Goal: Information Seeking & Learning: Learn about a topic

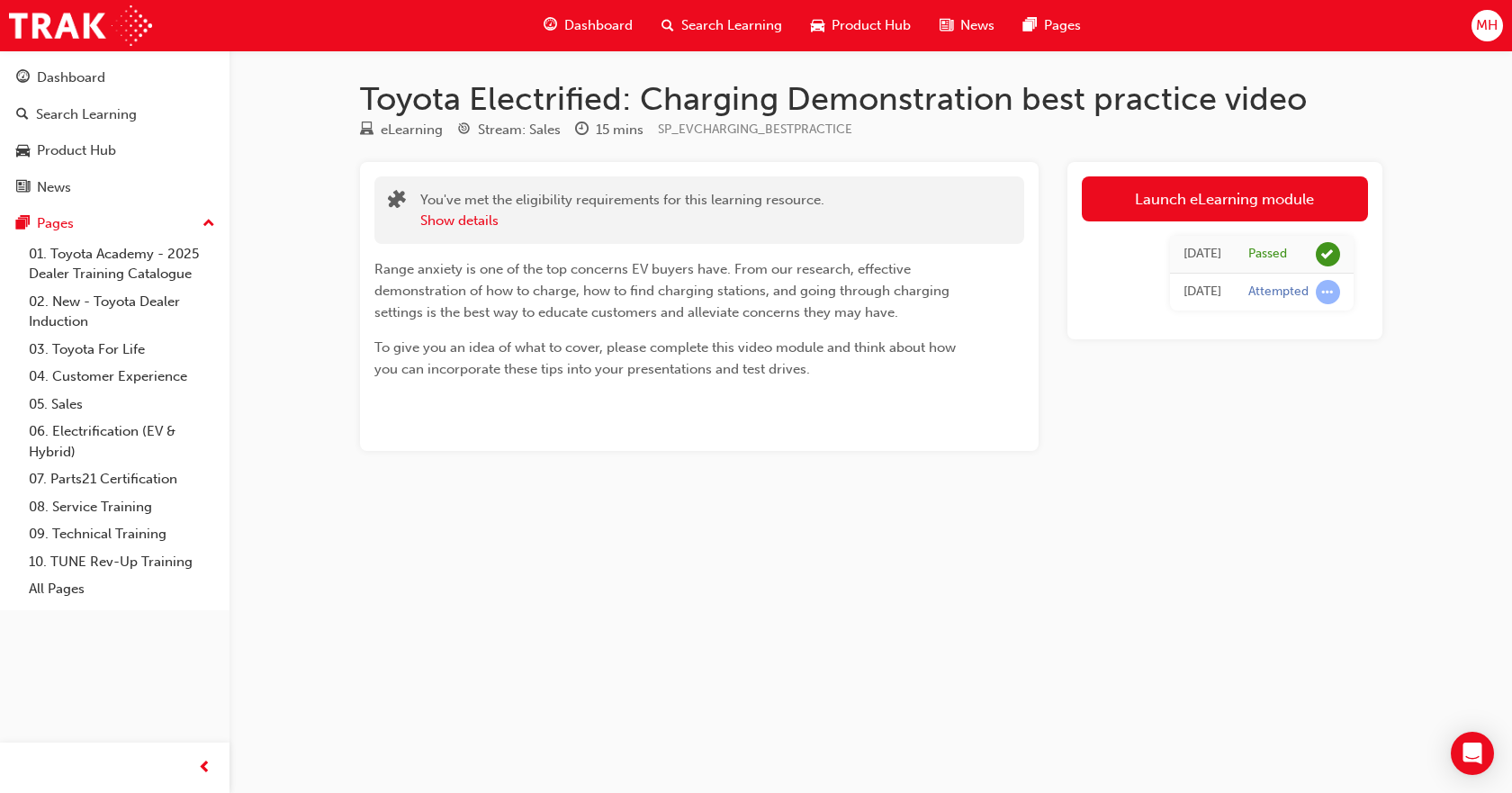
click at [867, 26] on span "Product Hub" at bounding box center [870, 25] width 79 height 20
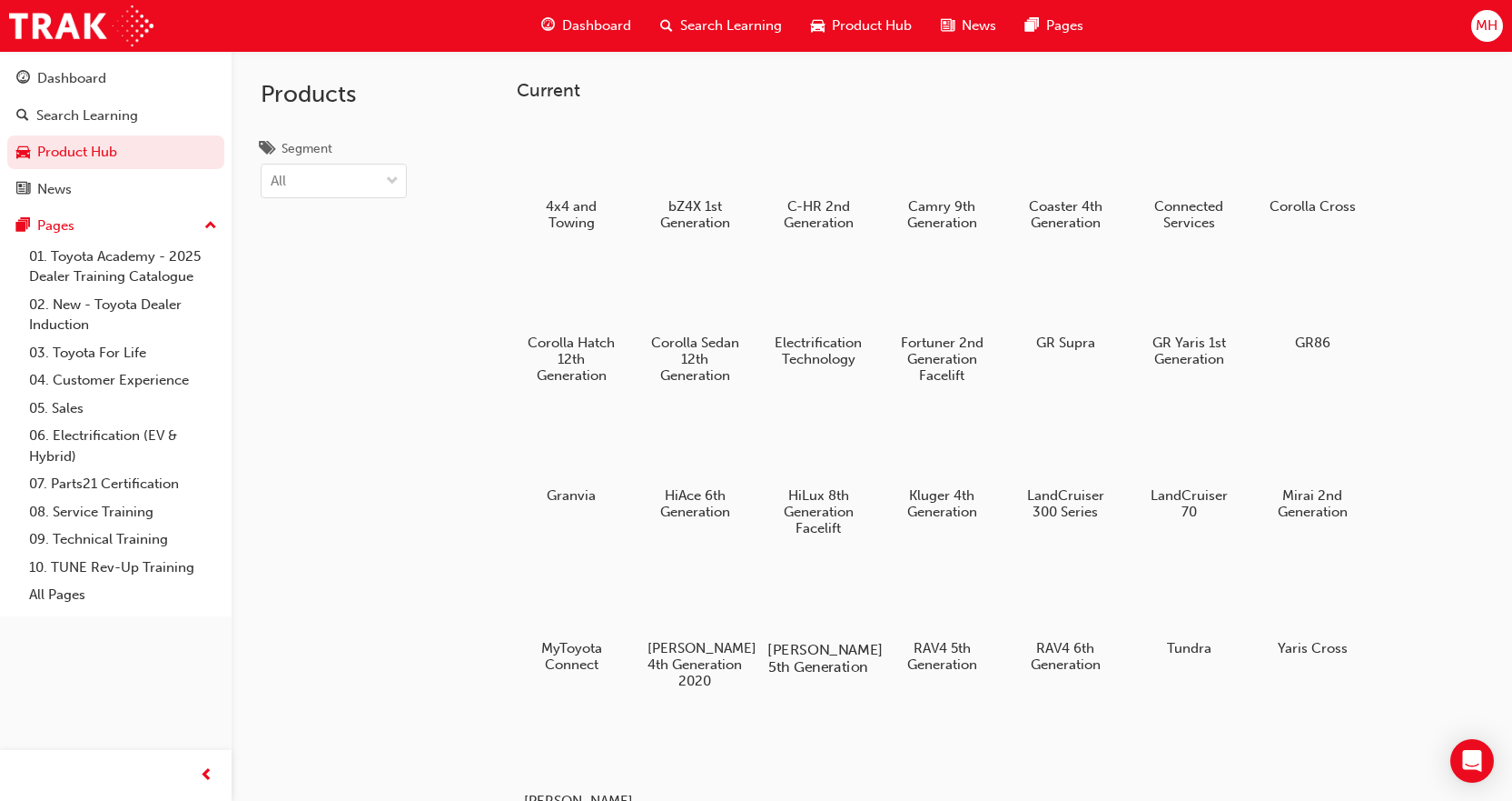
click at [796, 634] on div "[PERSON_NAME] 5th Generation" at bounding box center [818, 617] width 116 height 129
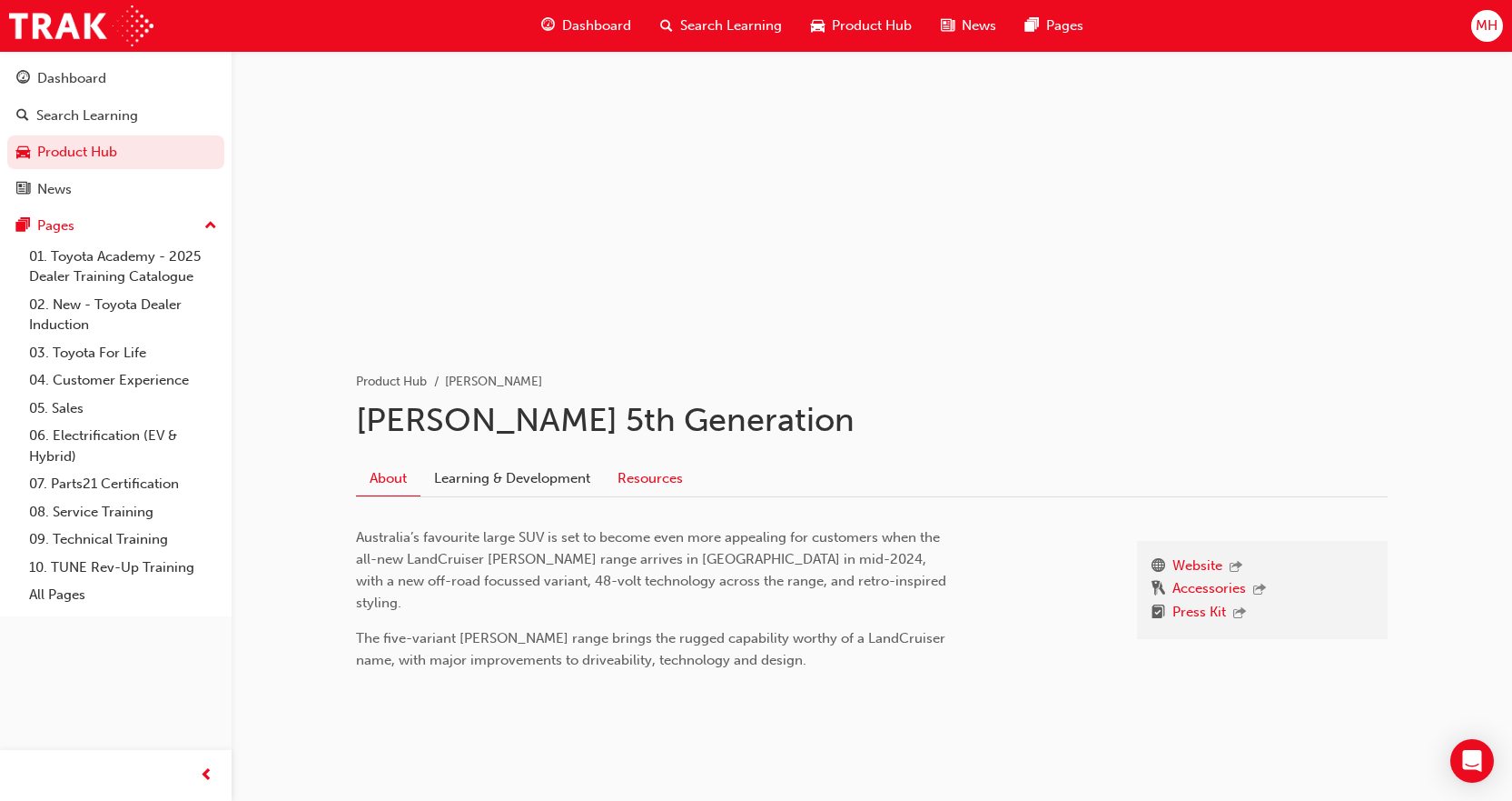
click at [647, 475] on link "Resources" at bounding box center [651, 477] width 92 height 34
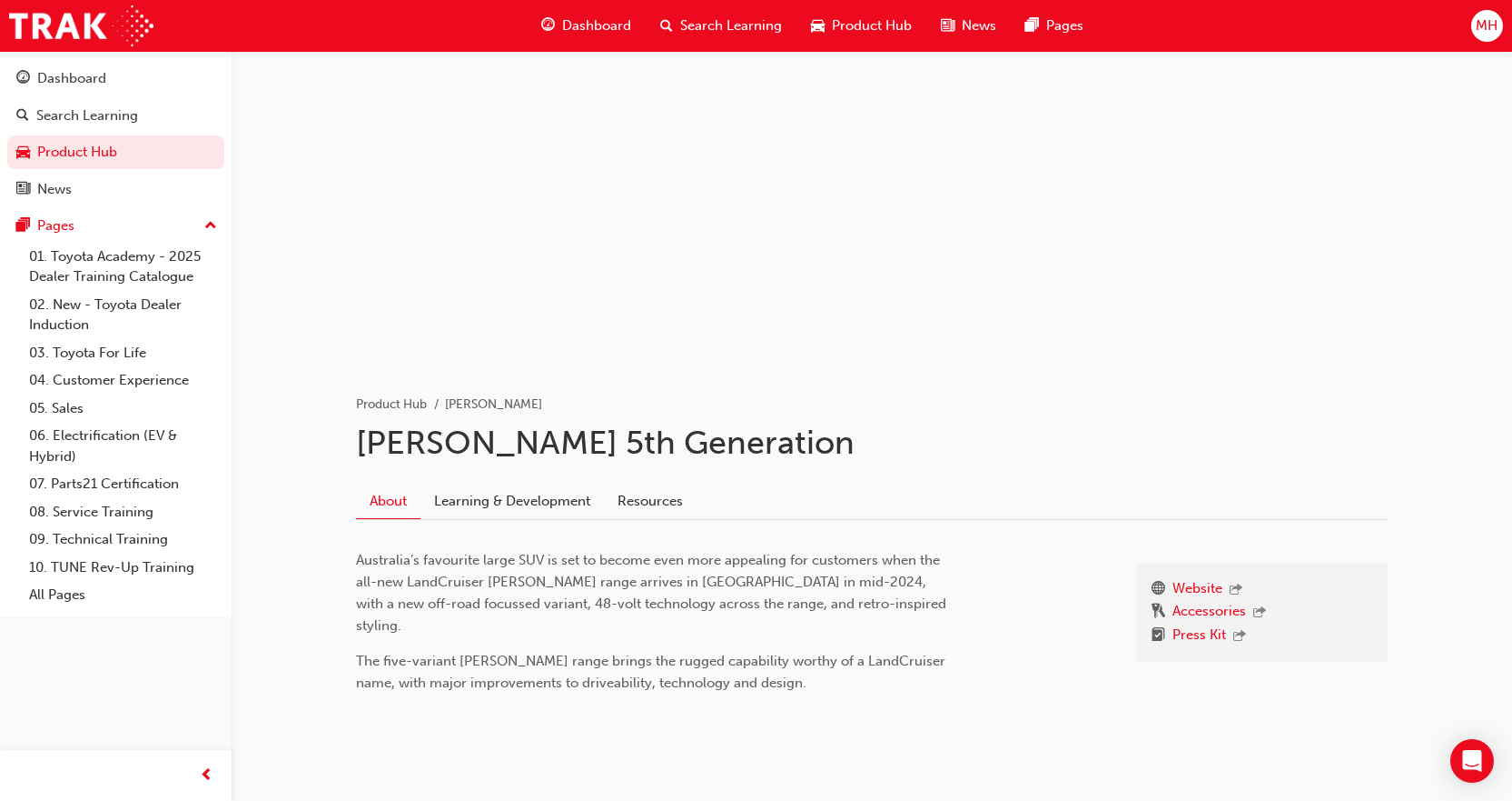
scroll to position [73, 0]
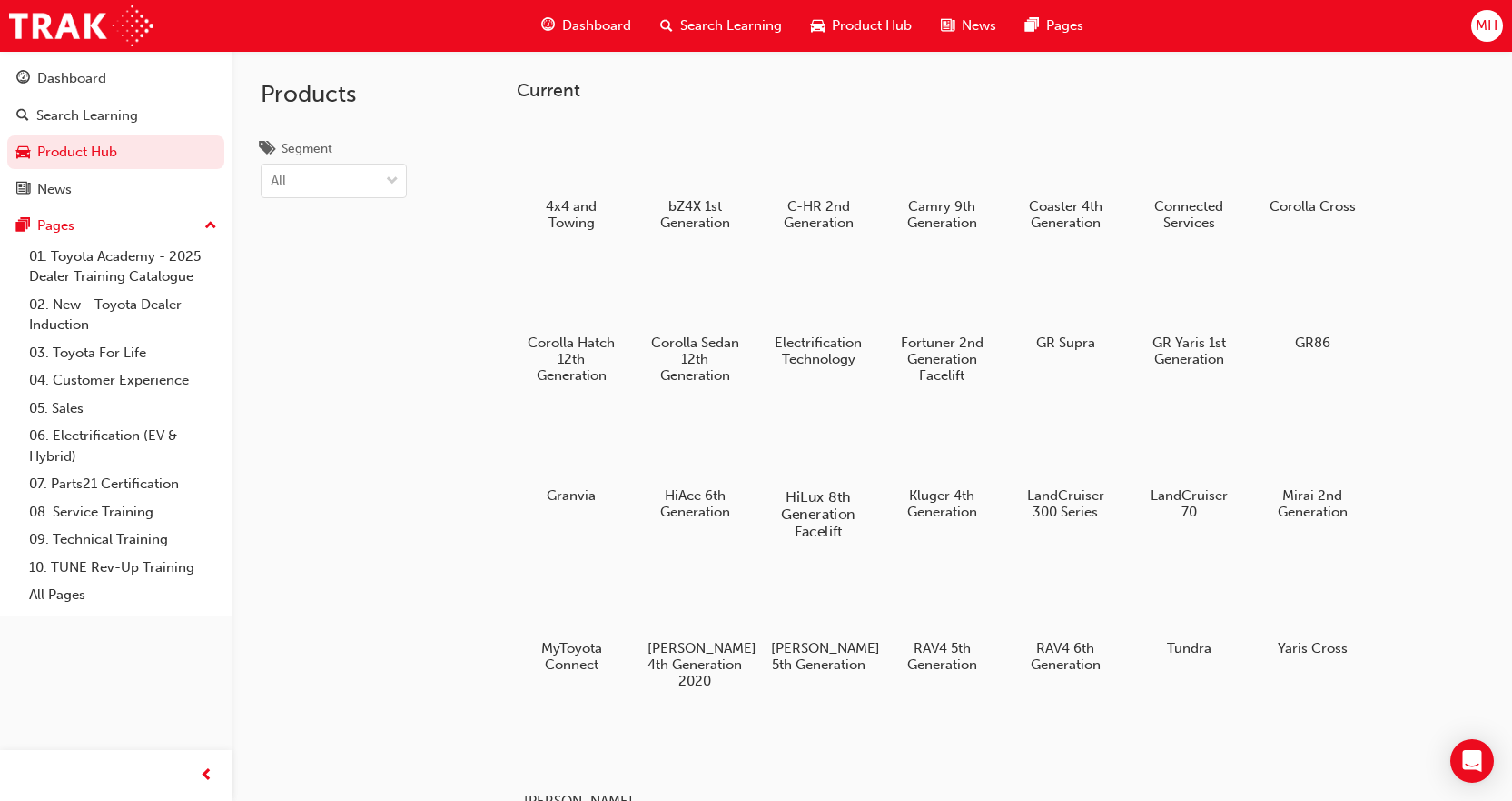
click at [817, 507] on h5 "HiLux 8th Generation Facelift" at bounding box center [817, 513] width 101 height 52
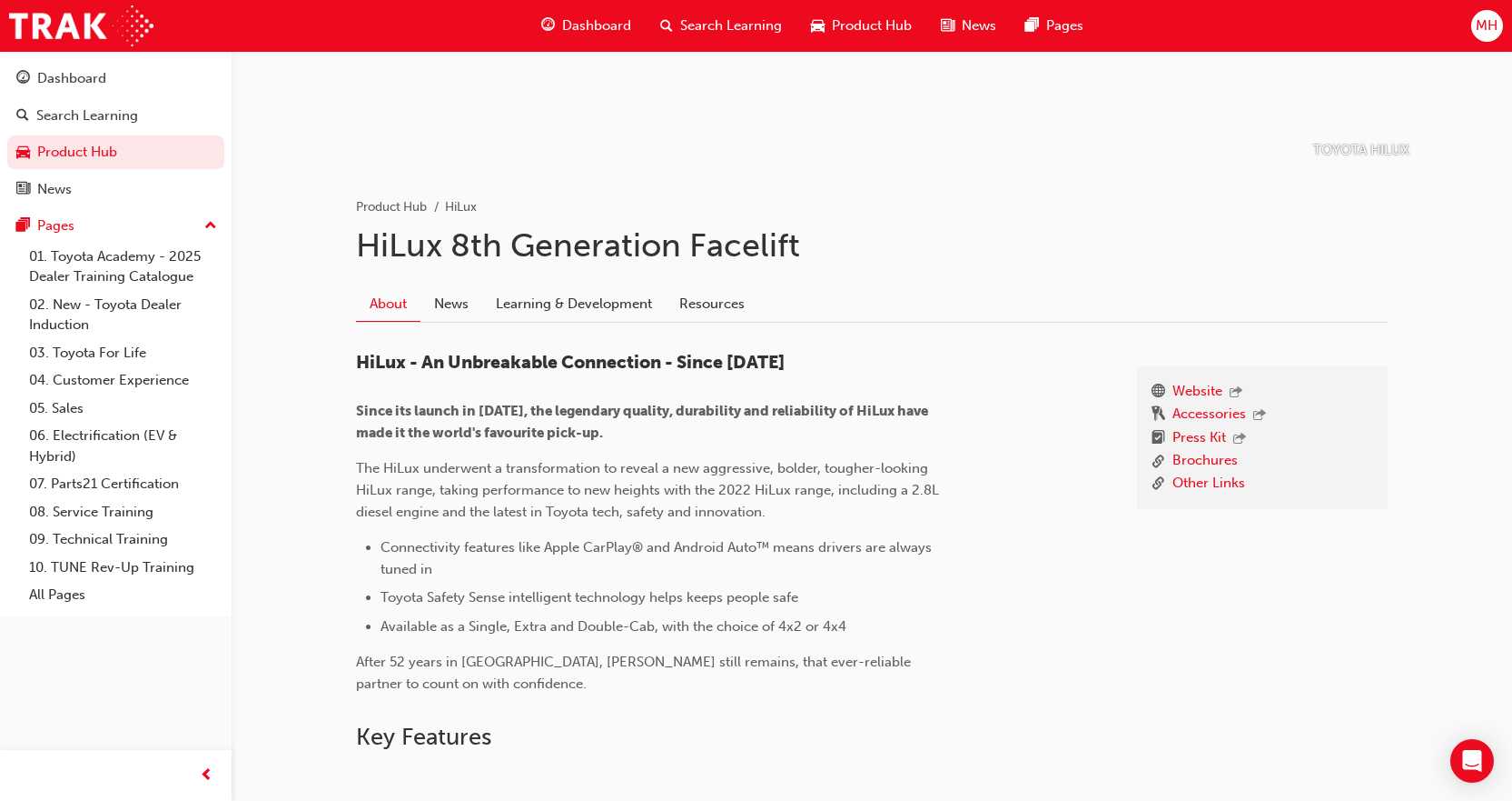
scroll to position [273, 0]
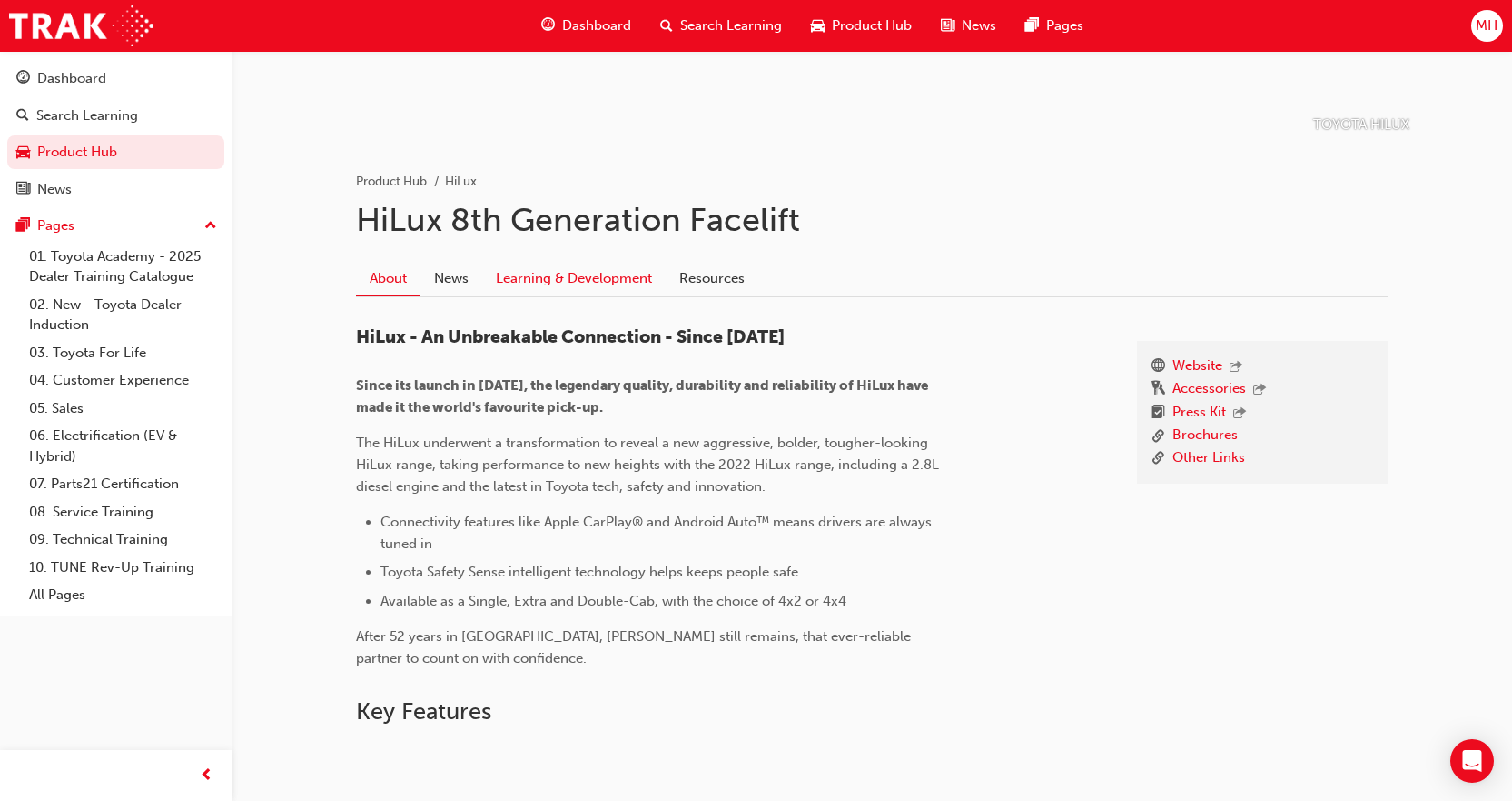
click at [570, 288] on link "Learning & Development" at bounding box center [574, 278] width 183 height 34
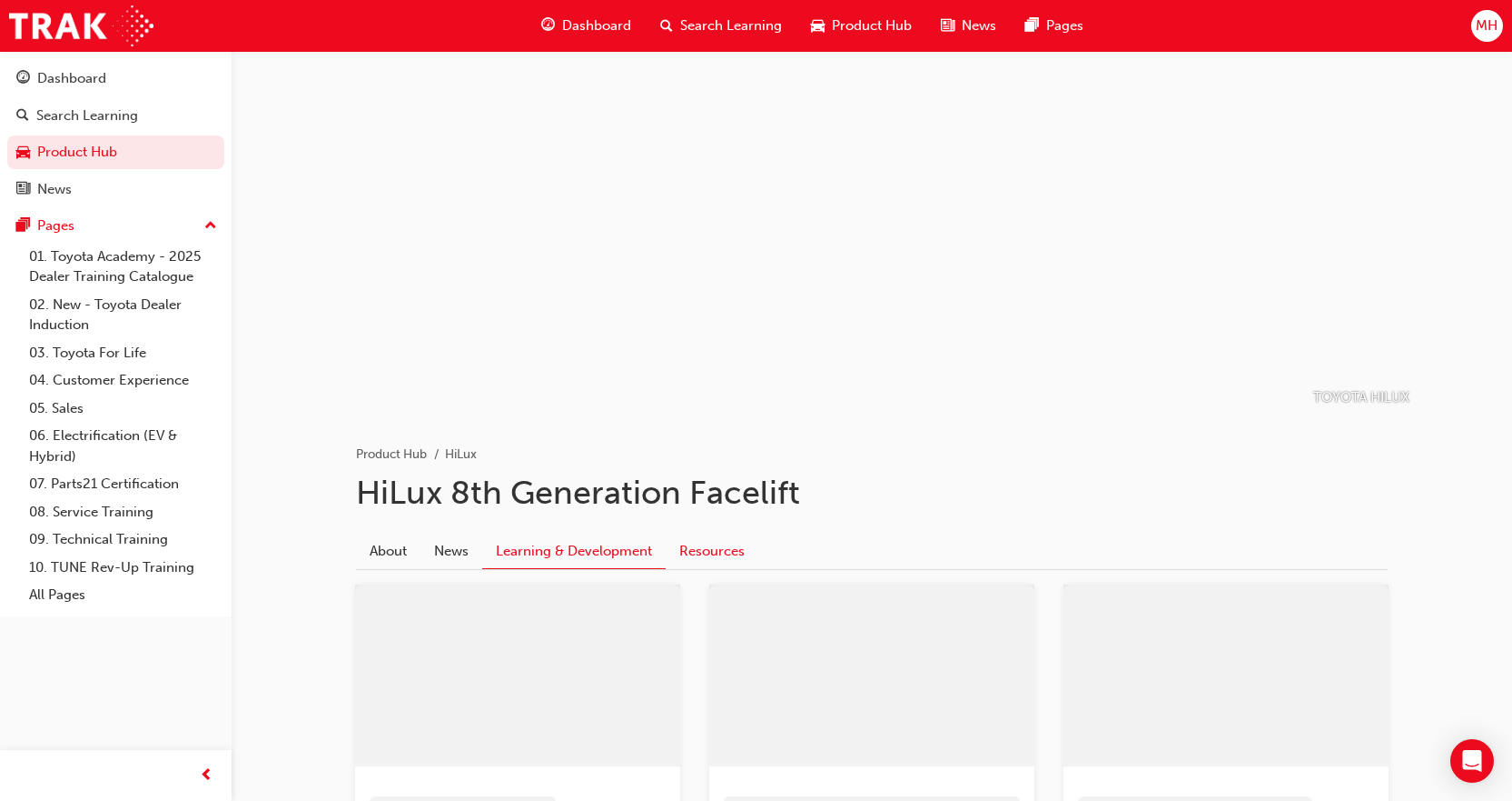
click at [721, 549] on link "Resources" at bounding box center [712, 550] width 92 height 34
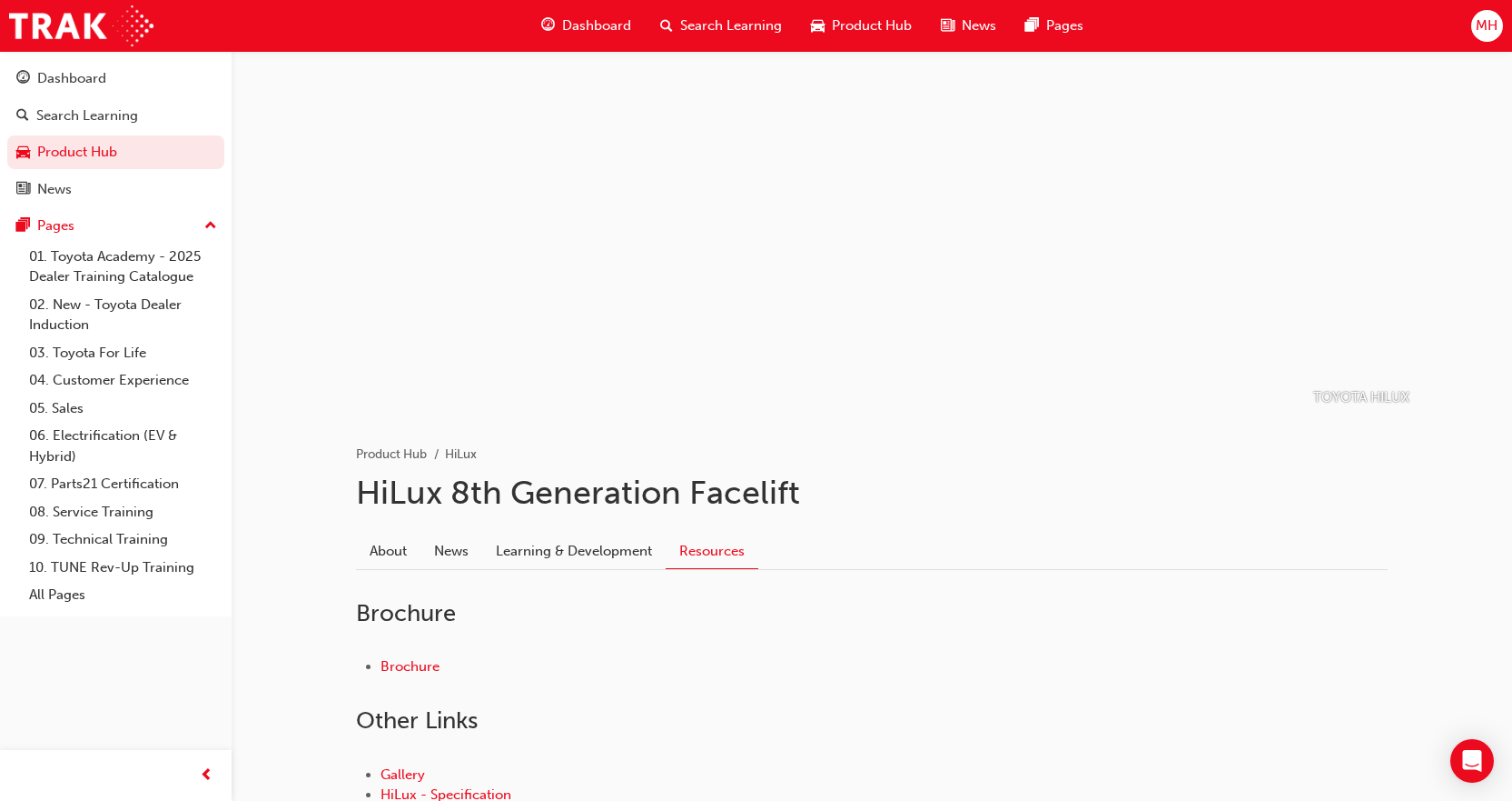
scroll to position [182, 0]
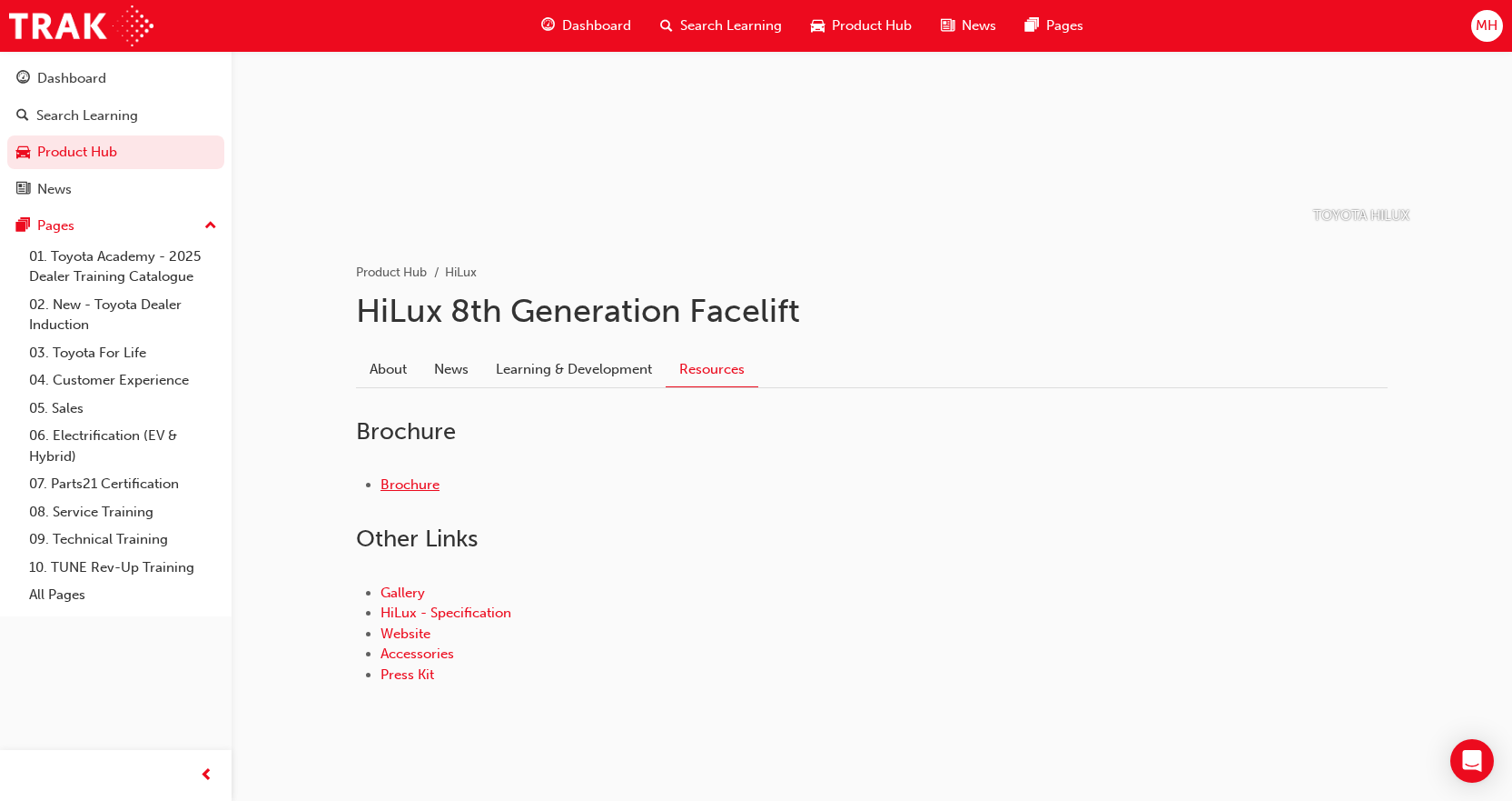
click at [422, 481] on link "Brochure" at bounding box center [410, 484] width 59 height 17
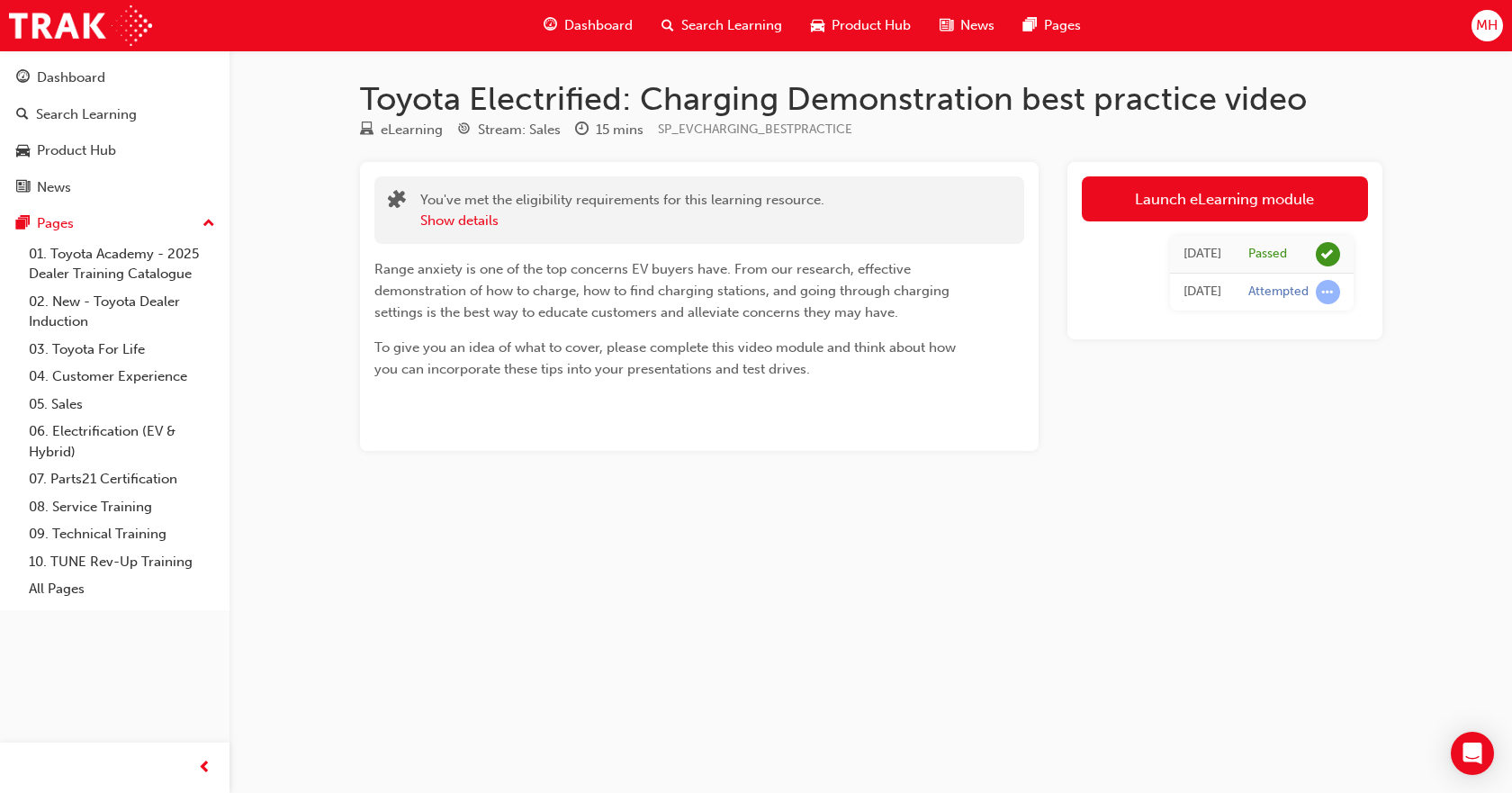
click at [890, 24] on span "Product Hub" at bounding box center [870, 25] width 79 height 20
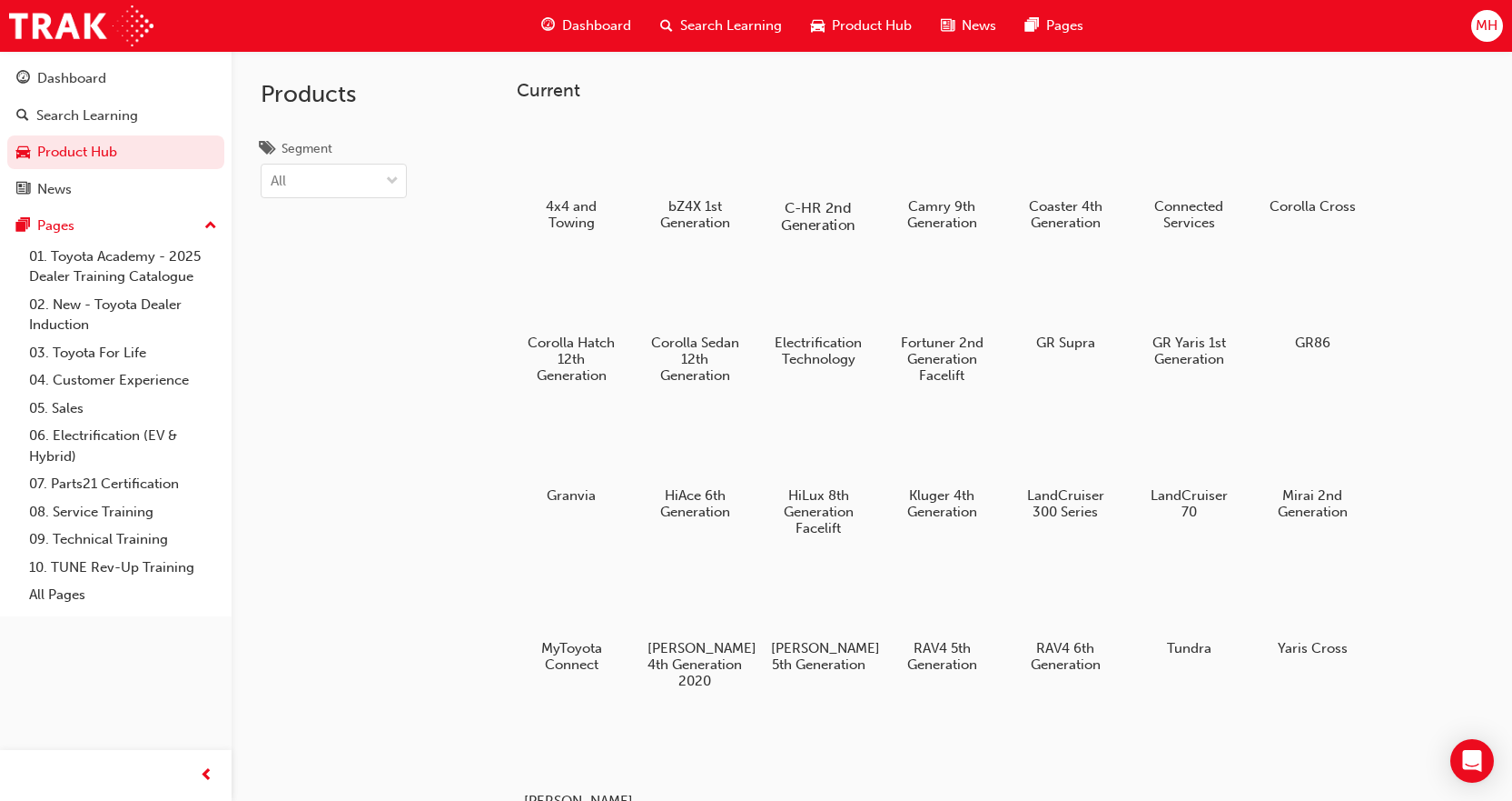
click at [801, 216] on h5 "C-HR 2nd Generation" at bounding box center [817, 216] width 101 height 34
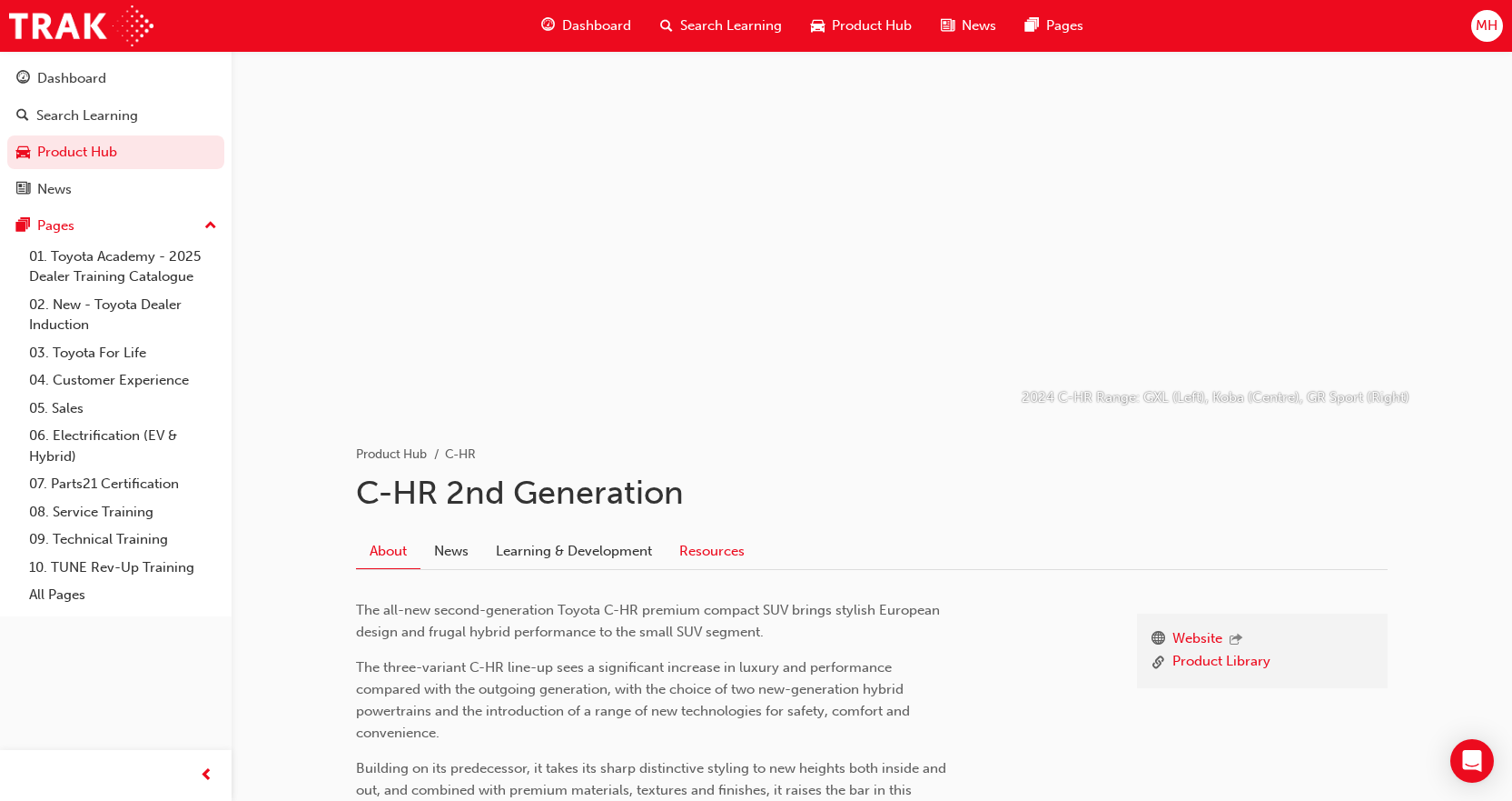
click at [710, 549] on link "Resources" at bounding box center [712, 550] width 92 height 34
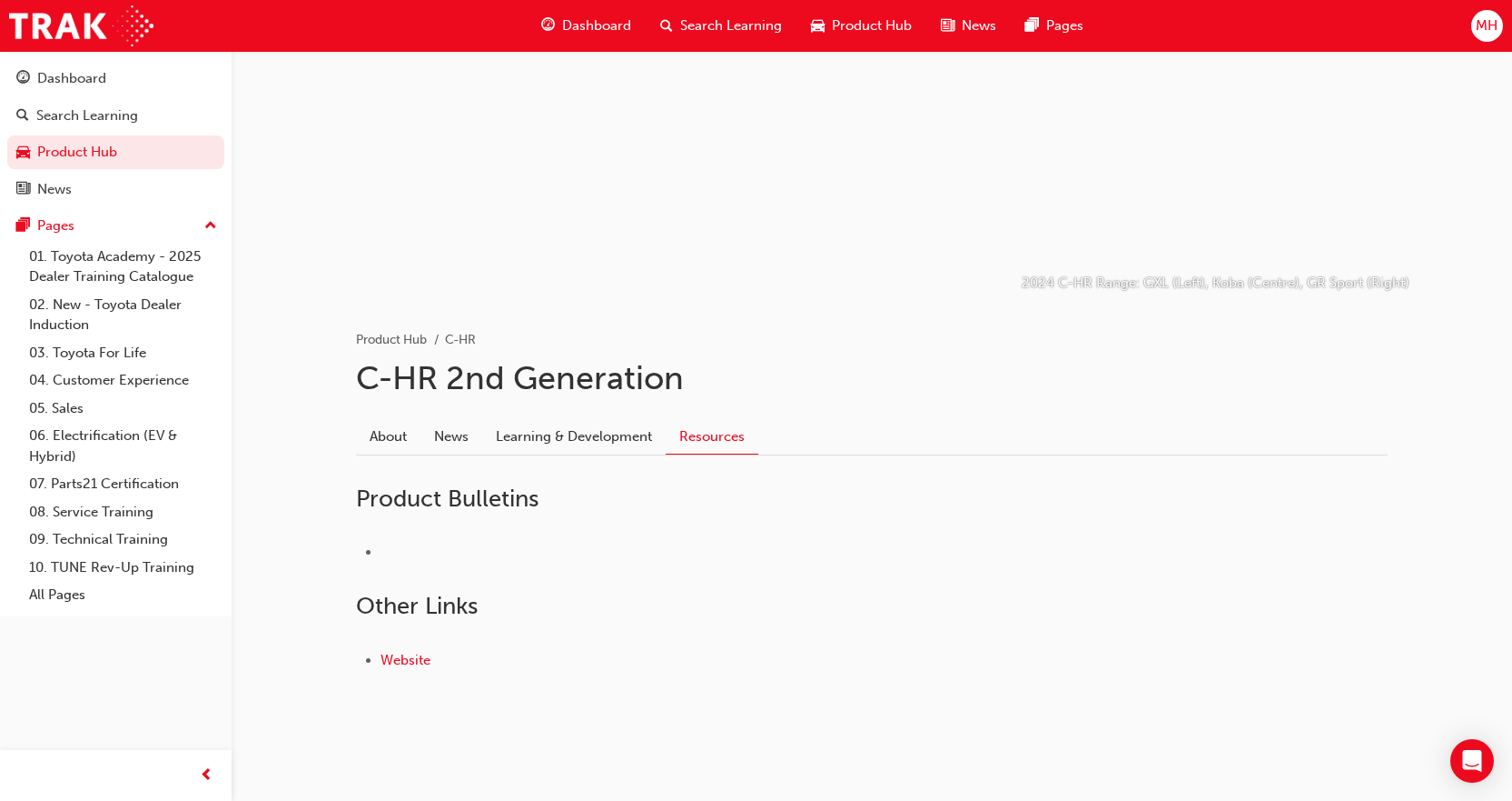
scroll to position [116, 0]
